Goal: Find specific page/section

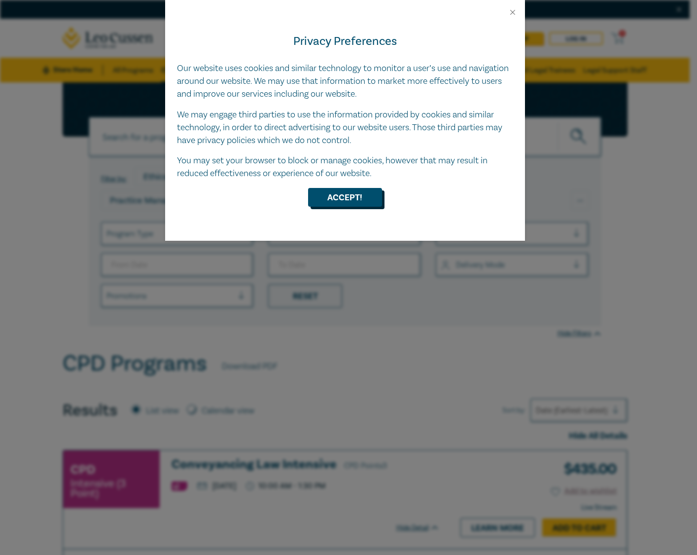
click at [335, 193] on button "Accept!" at bounding box center [345, 197] width 74 height 19
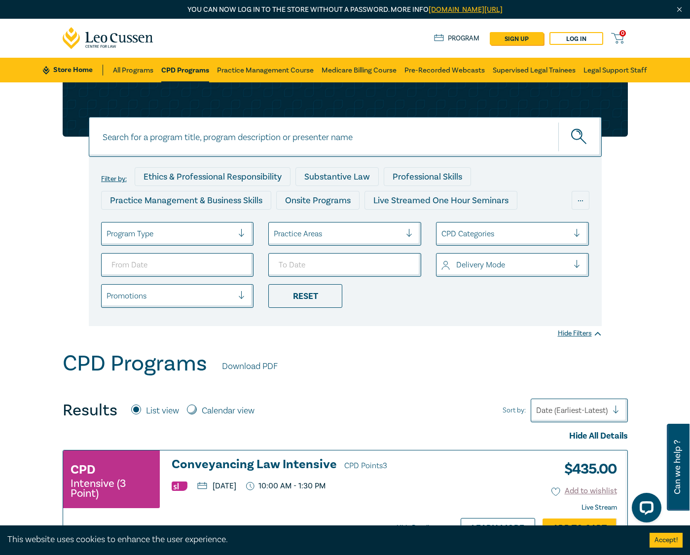
click at [181, 133] on input at bounding box center [345, 137] width 513 height 40
click at [558, 122] on button "submit" at bounding box center [579, 137] width 43 height 30
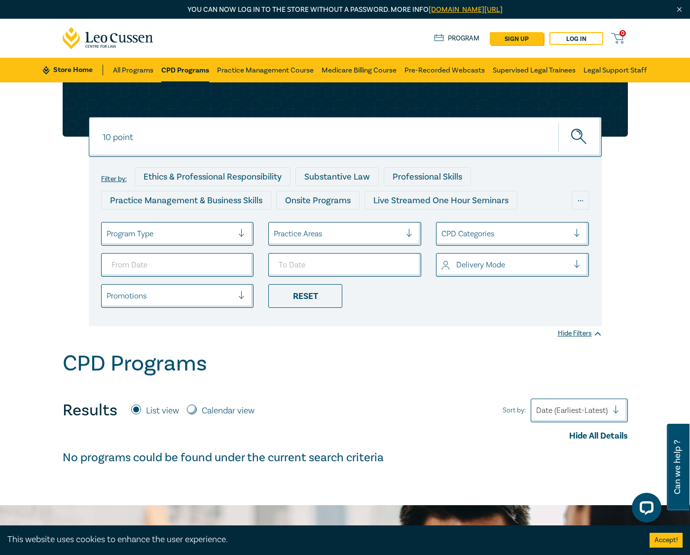
click at [152, 140] on input "10 point" at bounding box center [345, 137] width 513 height 40
type input "10"
click at [558, 122] on button "submit" at bounding box center [579, 137] width 43 height 30
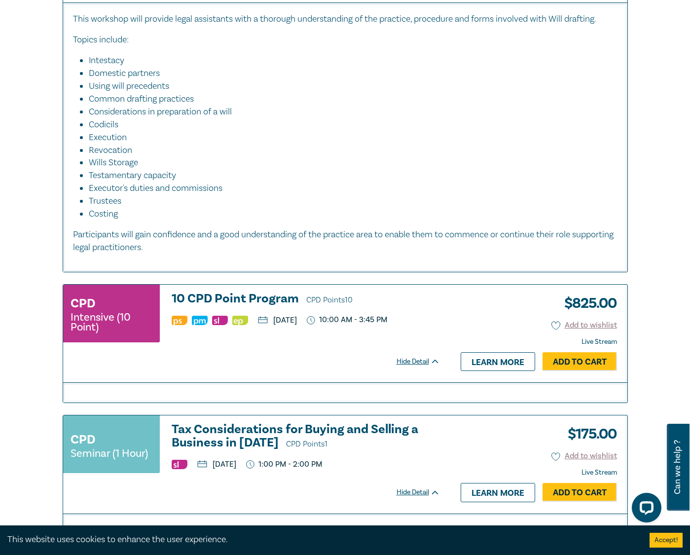
scroll to position [493, 0]
